Goal: Find specific page/section: Find specific page/section

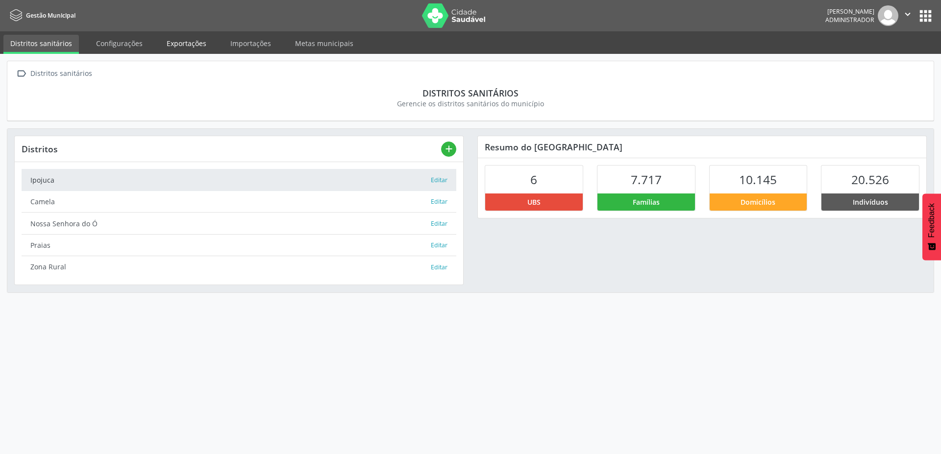
click at [178, 45] on link "Exportações" at bounding box center [186, 43] width 53 height 17
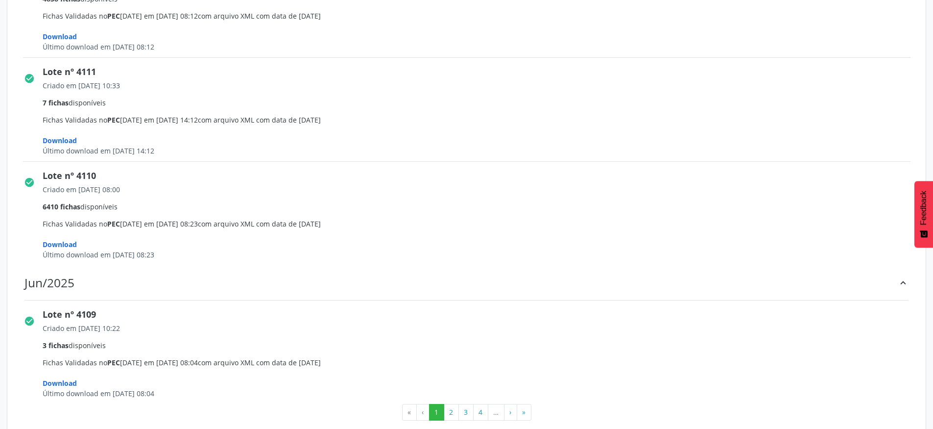
scroll to position [1456, 0]
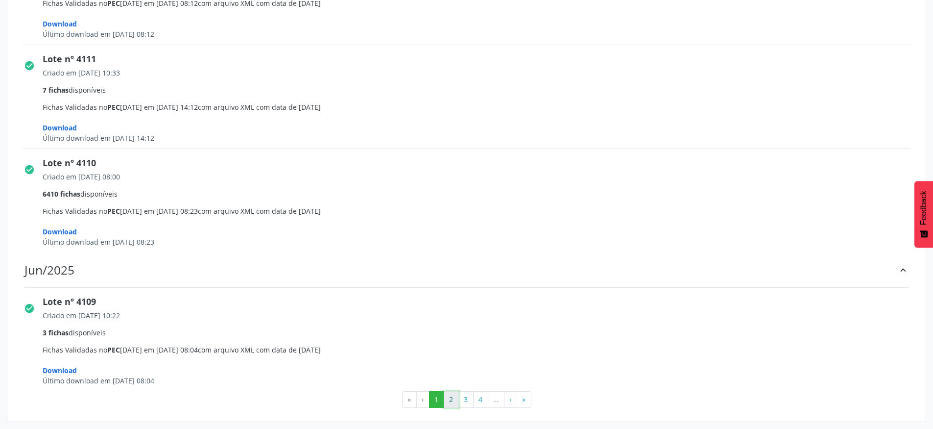
click at [448, 402] on button "2" at bounding box center [451, 399] width 15 height 17
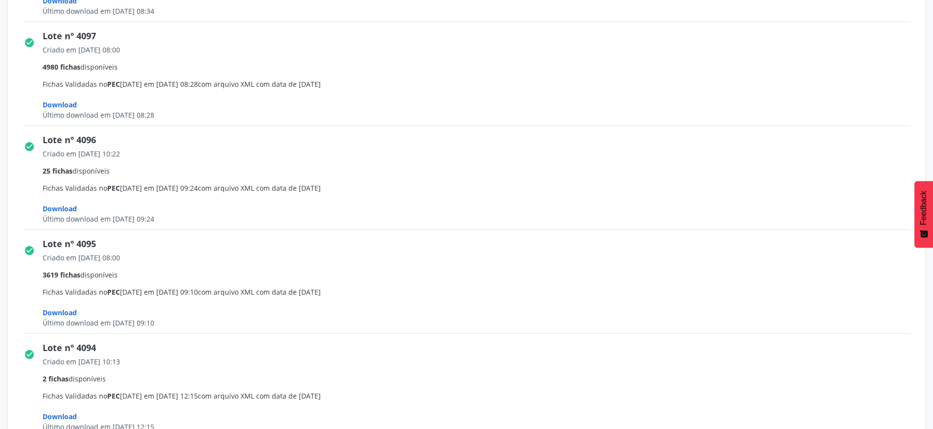
scroll to position [1428, 0]
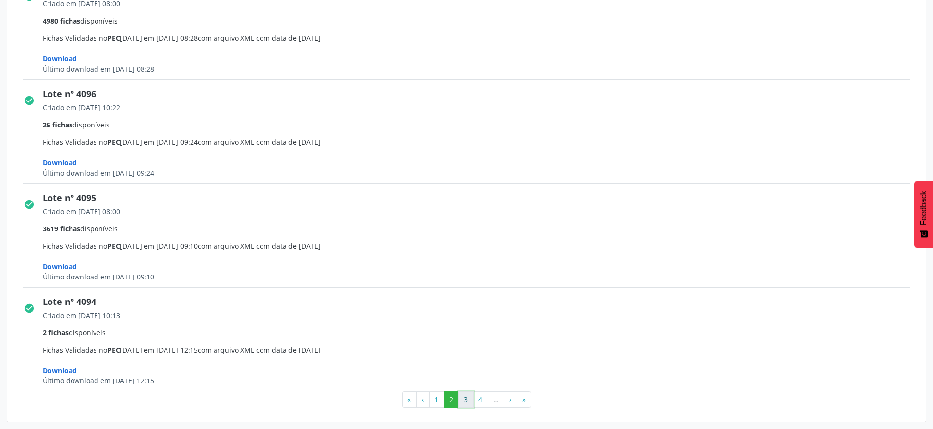
click at [467, 395] on button "3" at bounding box center [466, 399] width 15 height 17
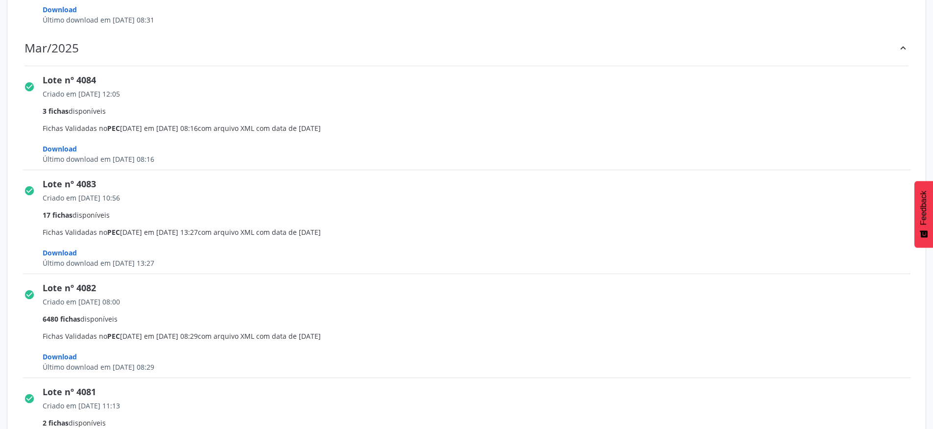
scroll to position [1463, 0]
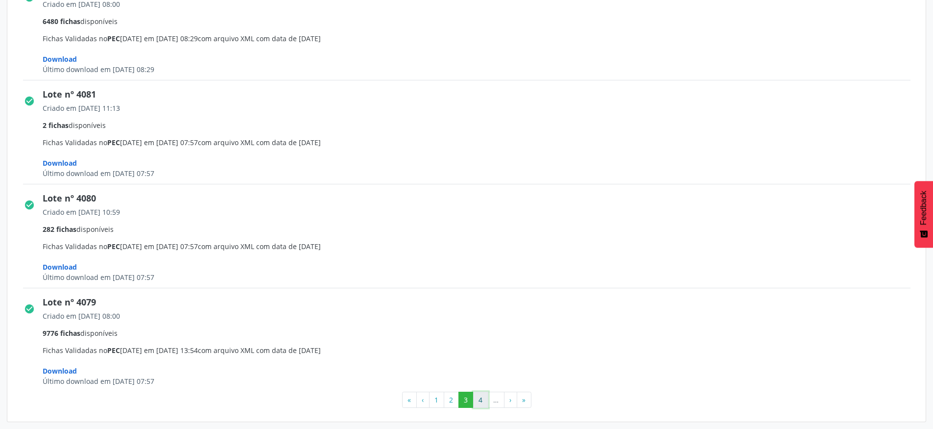
click at [476, 399] on button "4" at bounding box center [480, 400] width 15 height 17
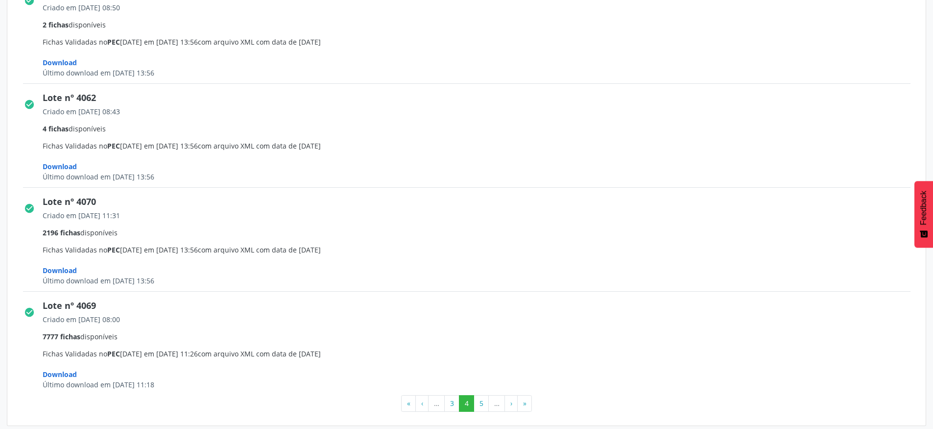
scroll to position [1428, 0]
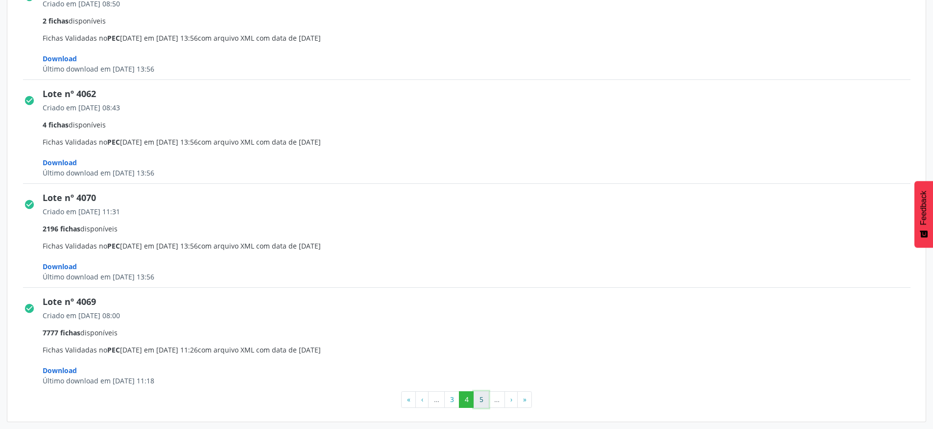
click at [484, 400] on button "5" at bounding box center [481, 399] width 15 height 17
click at [409, 399] on button "«" at bounding box center [408, 399] width 15 height 17
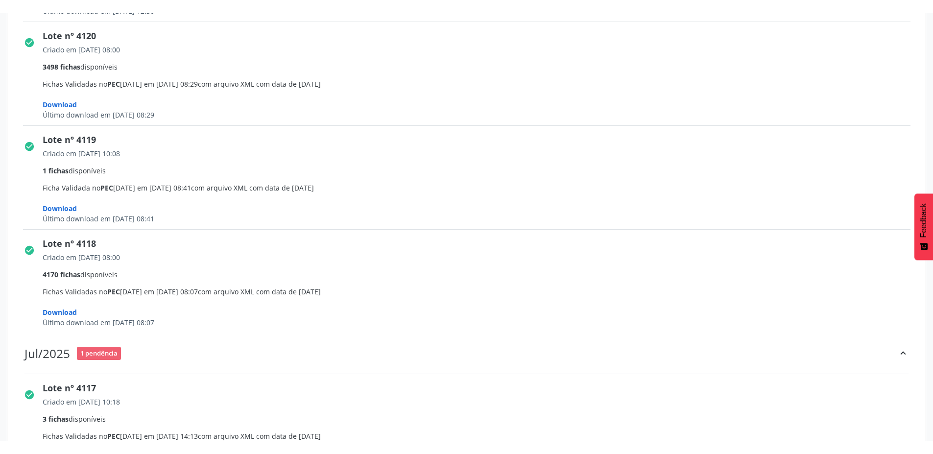
scroll to position [617, 0]
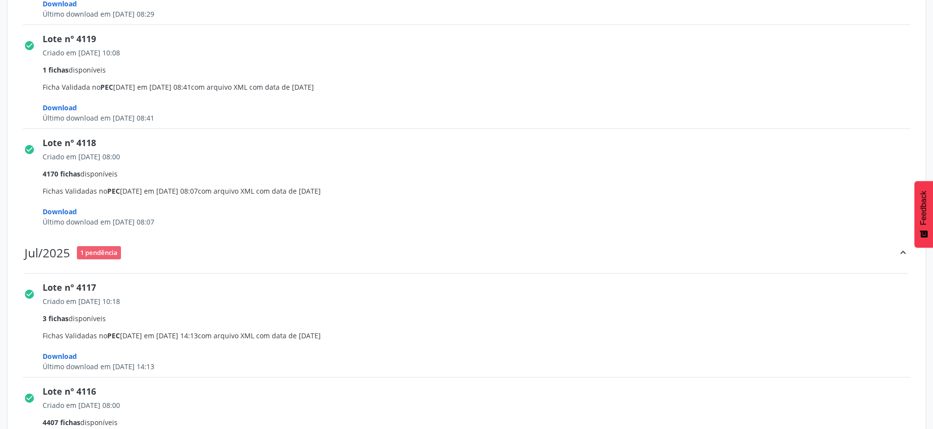
drag, startPoint x: 172, startPoint y: 268, endPoint x: 7, endPoint y: 156, distance: 198.6
click at [7, 156] on div "Ago/2025 keyboard_arrow_up check_circle Lote nº 4123 Criado em [DATE] 09:35 1 f…" at bounding box center [466, 413] width 919 height 1693
